Goal: Find specific page/section: Find specific page/section

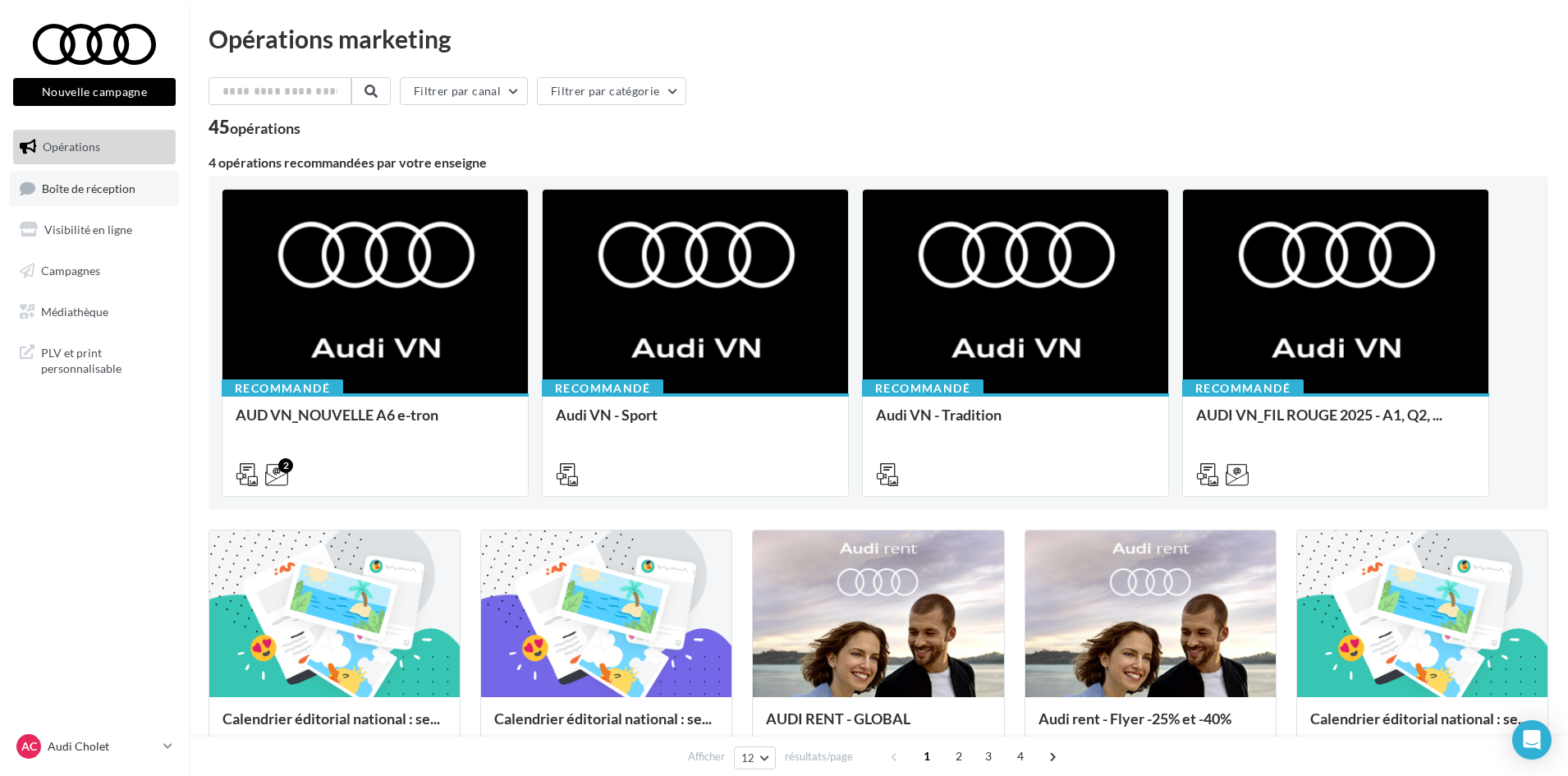
click at [92, 186] on span "Boîte de réception" at bounding box center [89, 187] width 94 height 14
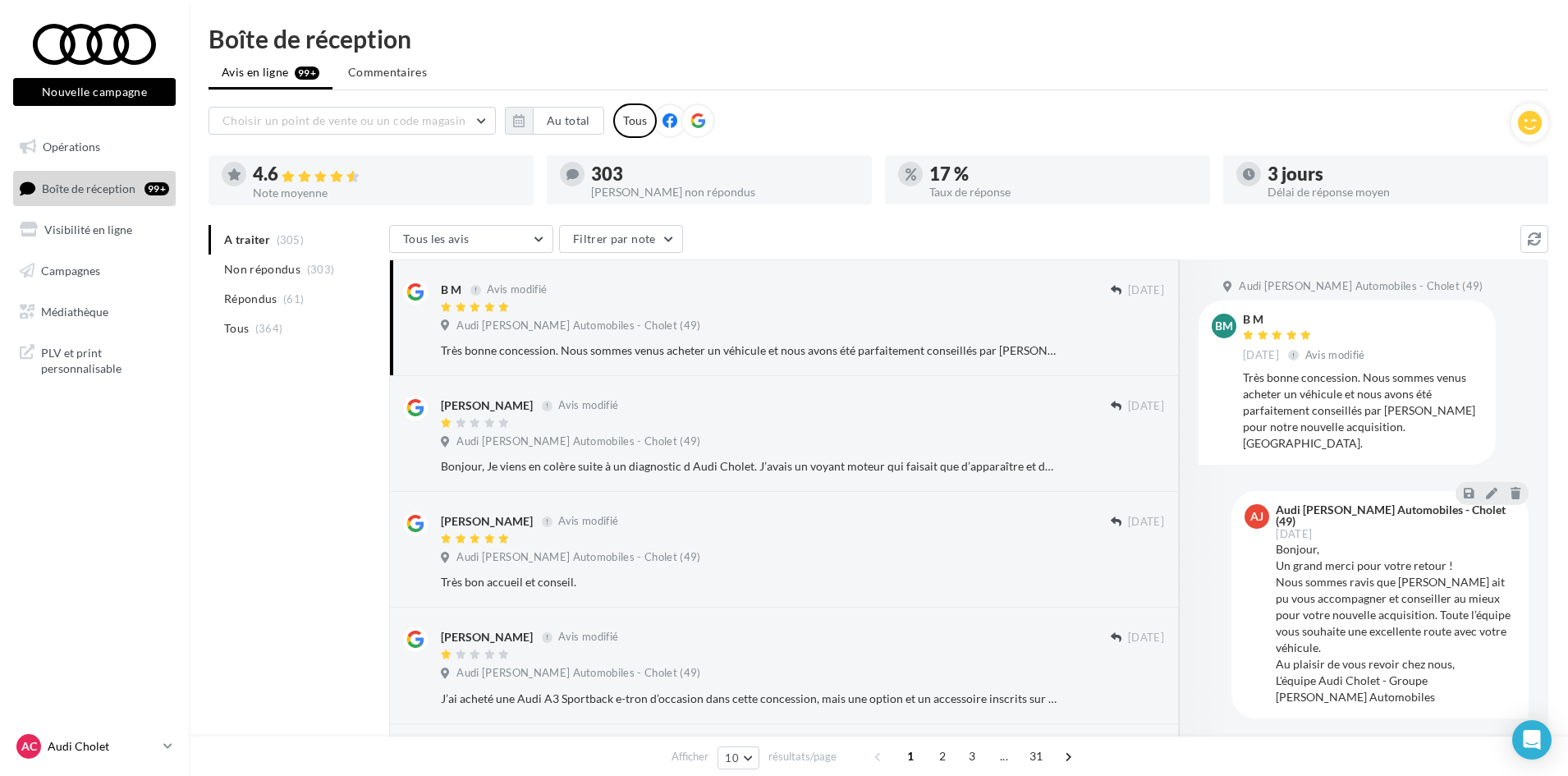
click at [174, 752] on link "AC Audi Cholet audi-saor-49300" at bounding box center [94, 746] width 163 height 31
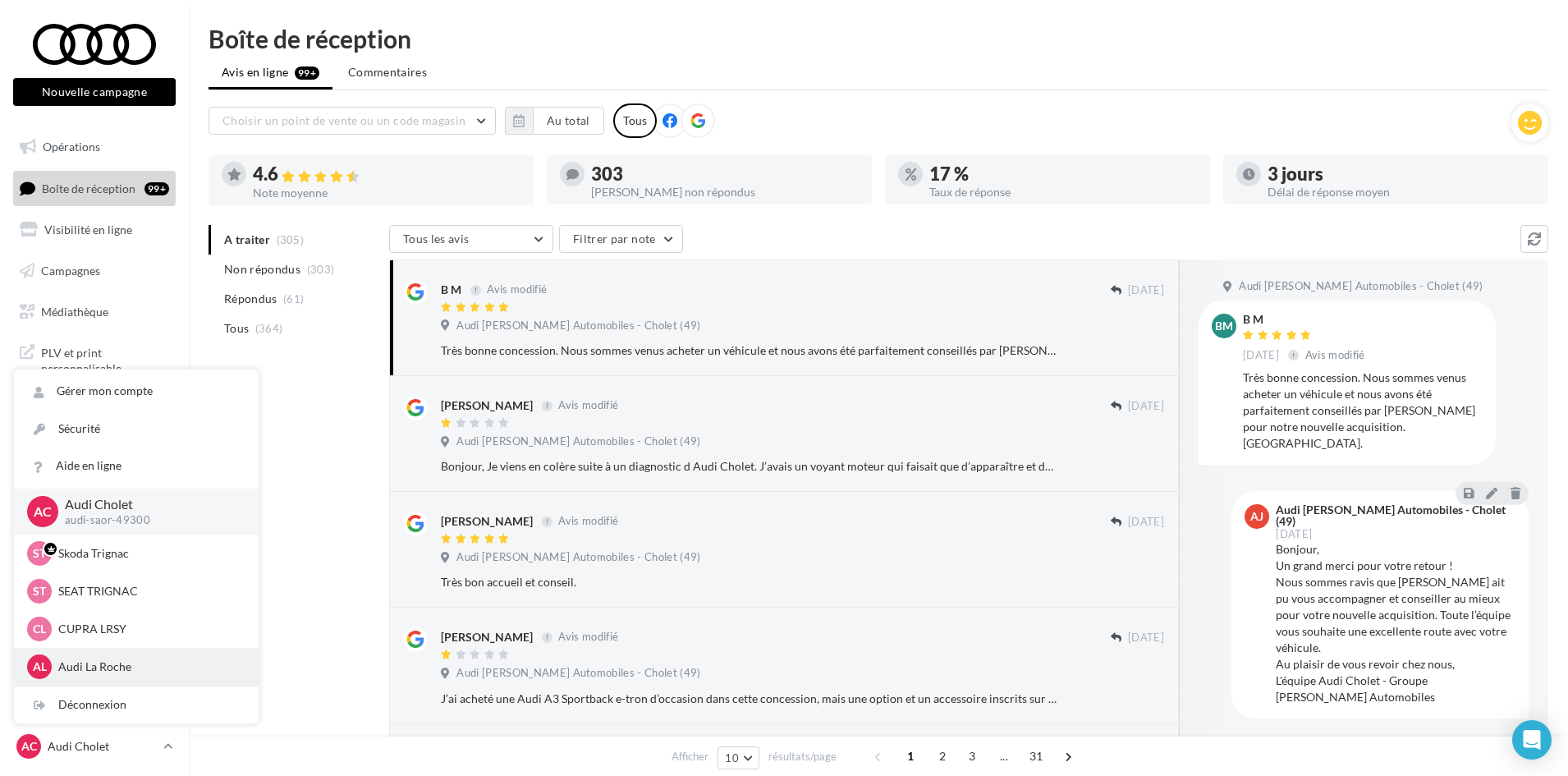
click at [110, 669] on p "Audi La Roche" at bounding box center [148, 666] width 180 height 16
